Goal: Transaction & Acquisition: Purchase product/service

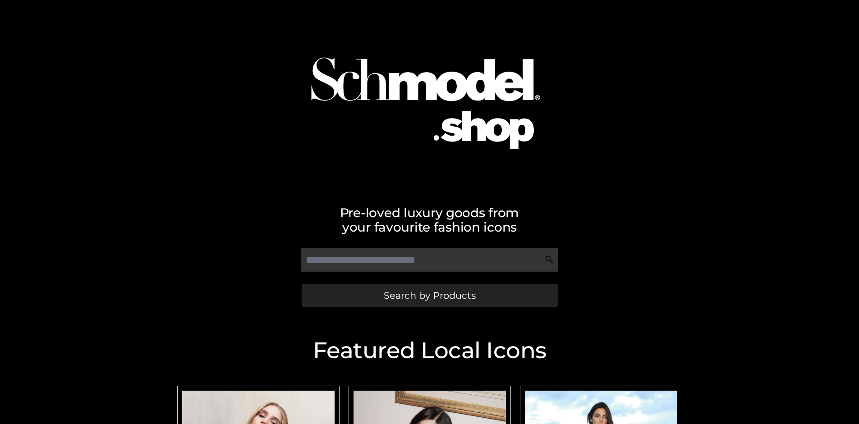
click at [429, 295] on span "Search by Products" at bounding box center [430, 295] width 92 height 9
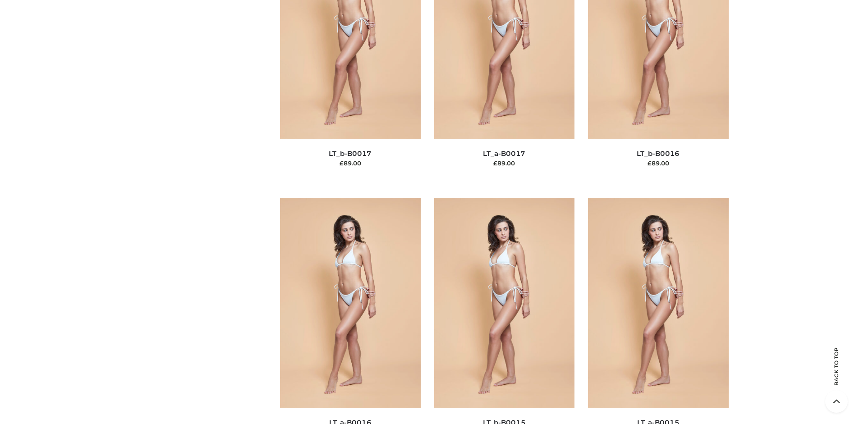
scroll to position [3025, 0]
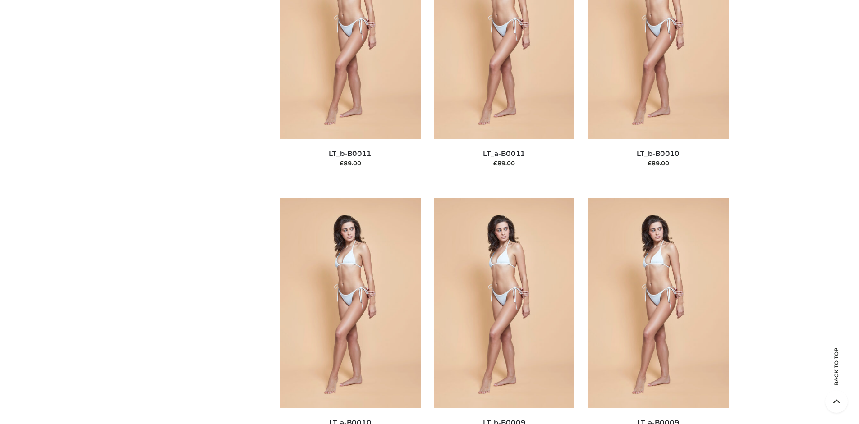
scroll to position [78, 0]
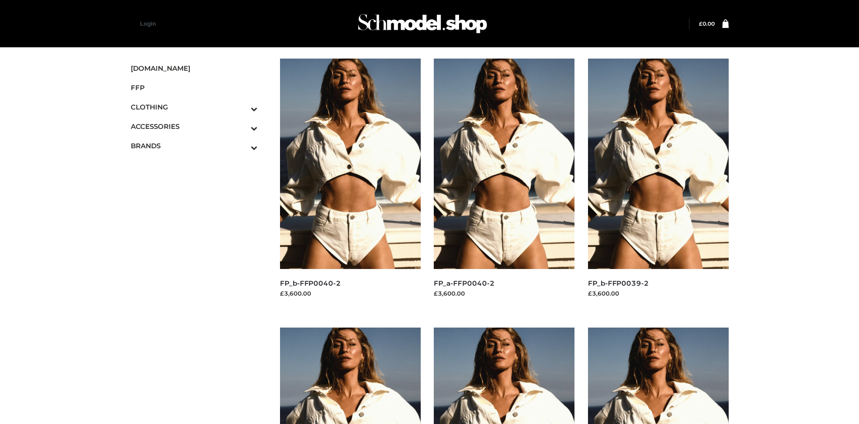
click at [658, 184] on img at bounding box center [658, 164] width 141 height 210
click at [350, 184] on img at bounding box center [350, 164] width 141 height 210
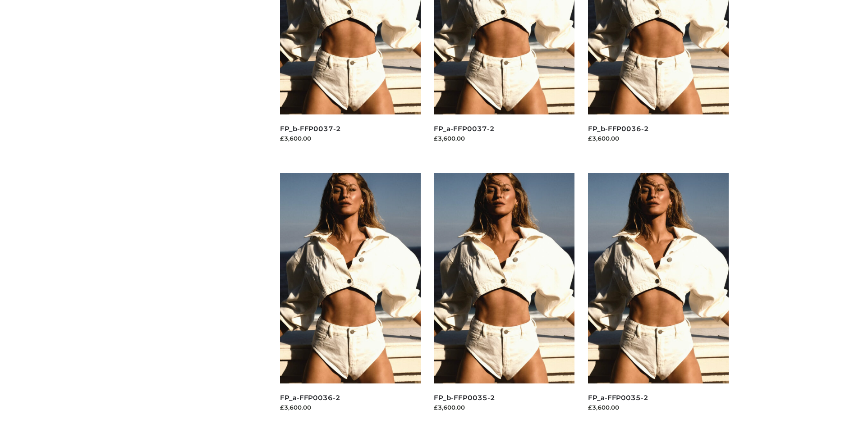
click at [658, 298] on img at bounding box center [658, 278] width 141 height 210
click at [504, 298] on img at bounding box center [504, 278] width 141 height 210
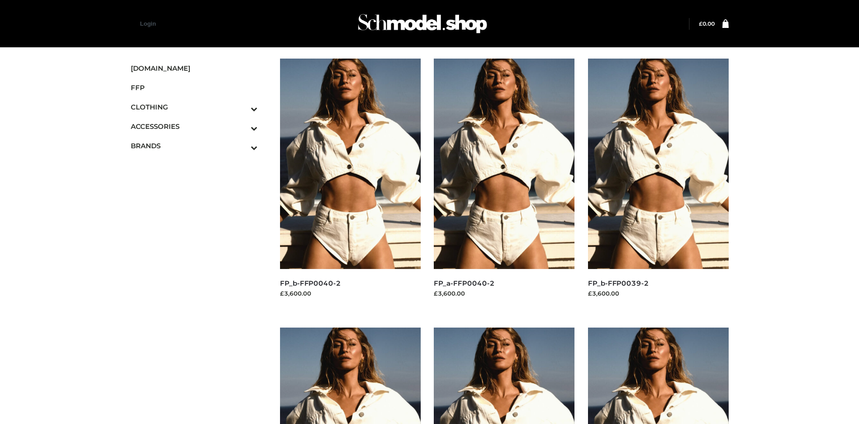
click at [242, 107] on icon "Toggle Submenu" at bounding box center [206, 109] width 101 height 10
click at [0, 0] on span "DRESSES" at bounding box center [0, 0] width 0 height 0
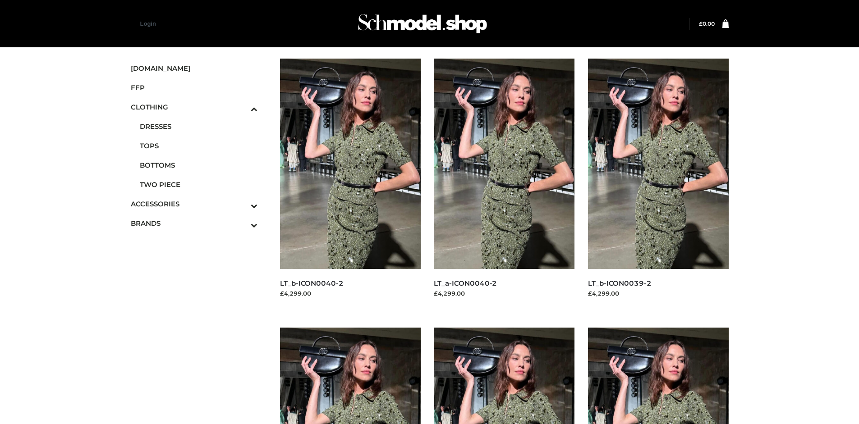
scroll to position [693, 0]
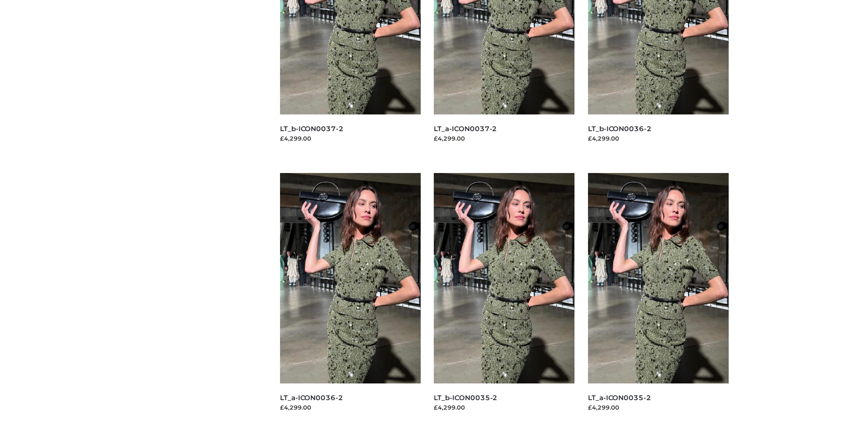
click at [350, 298] on img at bounding box center [350, 278] width 141 height 210
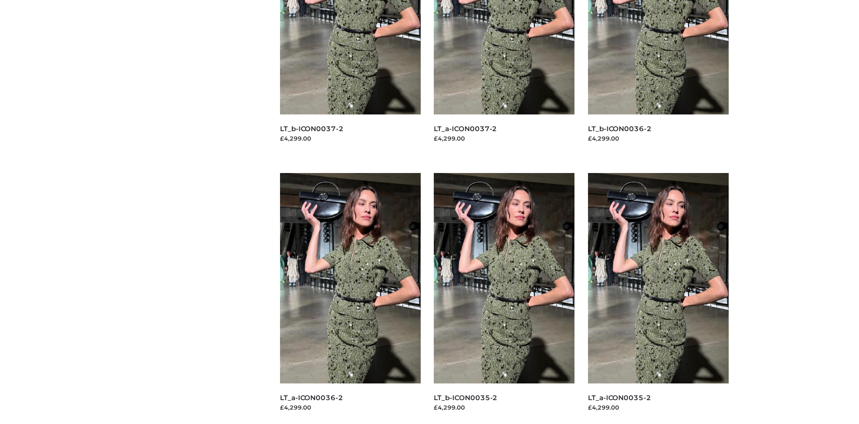
click at [658, 298] on img at bounding box center [658, 278] width 141 height 210
click at [504, 298] on img at bounding box center [504, 278] width 141 height 210
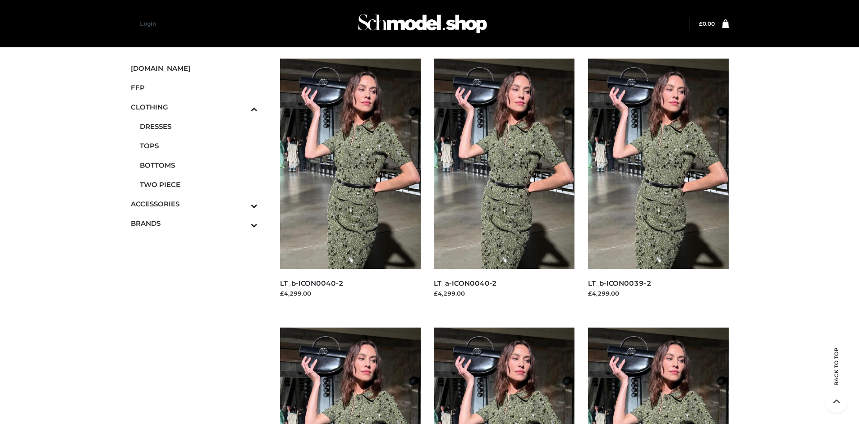
click at [0, 0] on span "BAGS" at bounding box center [0, 0] width 0 height 0
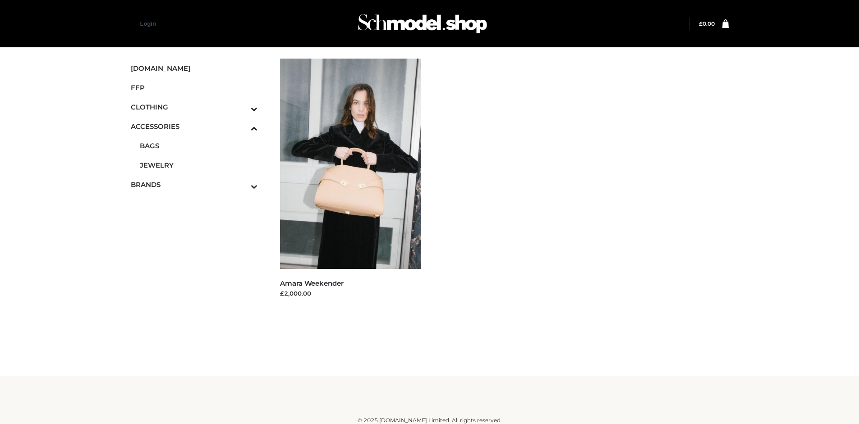
click at [242, 184] on icon "Toggle Submenu" at bounding box center [206, 186] width 101 height 10
click at [0, 0] on span "OPP SWIMWEAR" at bounding box center [0, 0] width 0 height 0
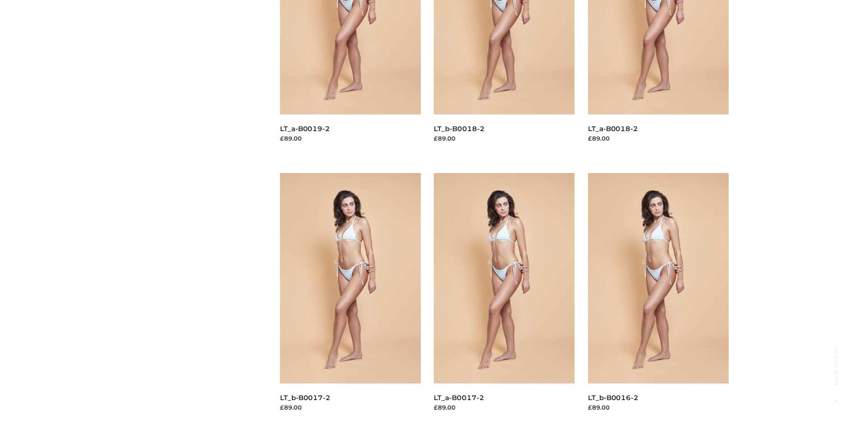
click at [350, 298] on img at bounding box center [350, 278] width 141 height 210
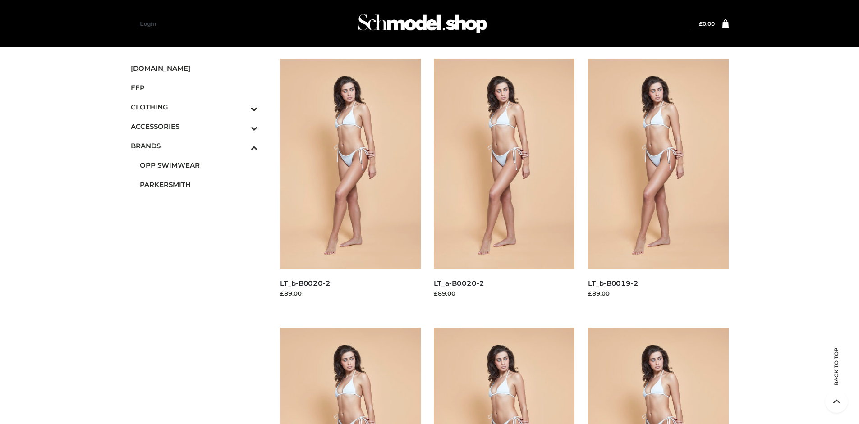
click at [504, 184] on img at bounding box center [504, 164] width 141 height 210
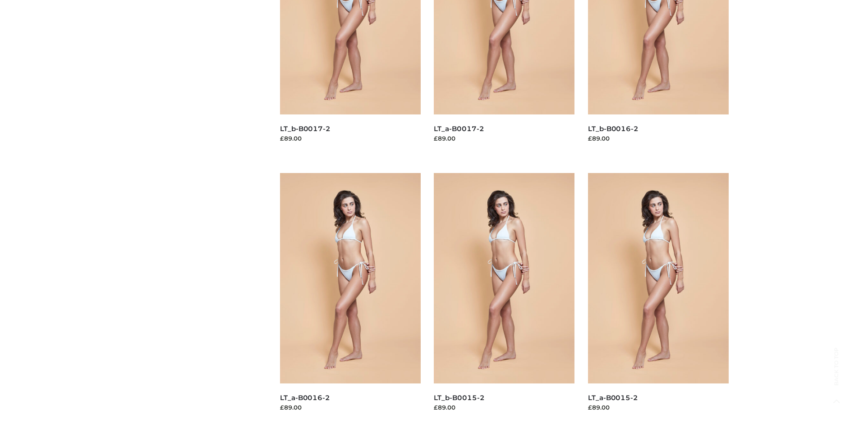
click at [658, 298] on img at bounding box center [658, 278] width 141 height 210
